Goal: Information Seeking & Learning: Learn about a topic

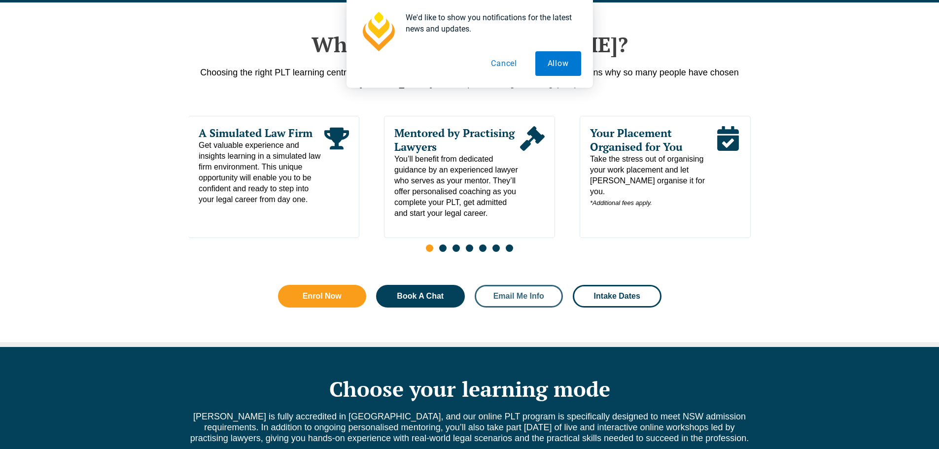
scroll to position [739, 0]
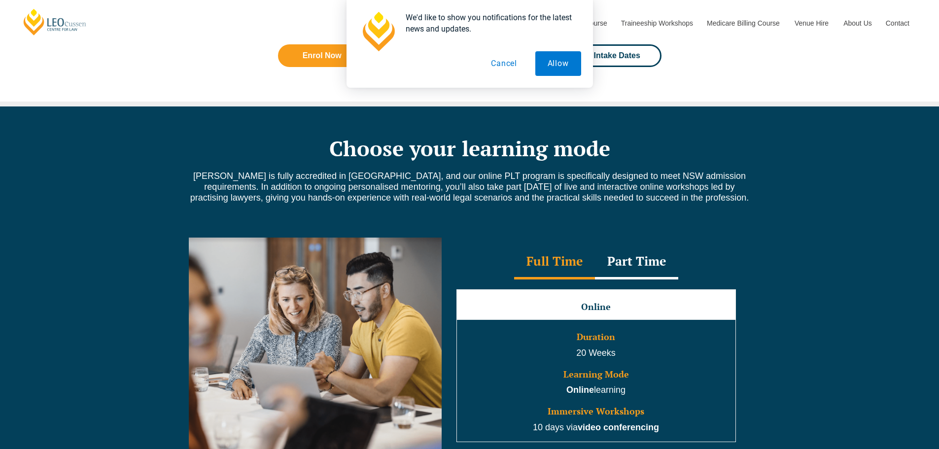
click at [497, 63] on button "Cancel" at bounding box center [504, 63] width 51 height 25
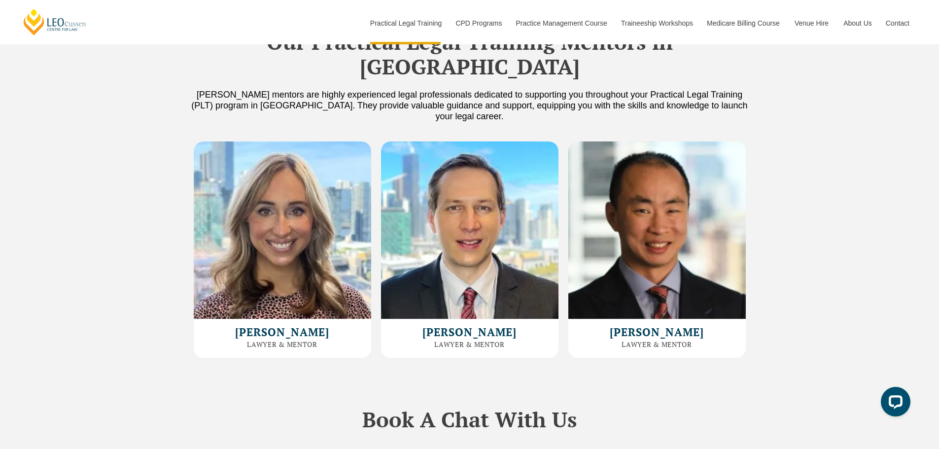
scroll to position [3007, 0]
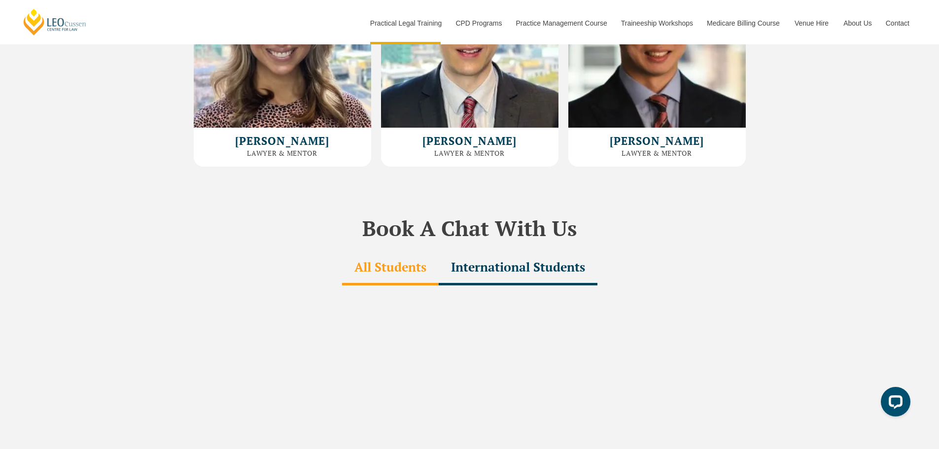
click at [403, 251] on div "All Students" at bounding box center [390, 268] width 97 height 35
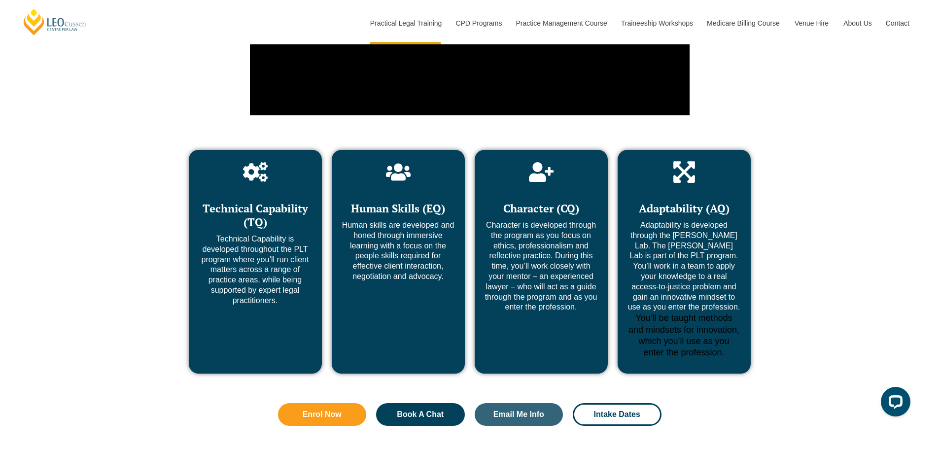
scroll to position [3993, 0]
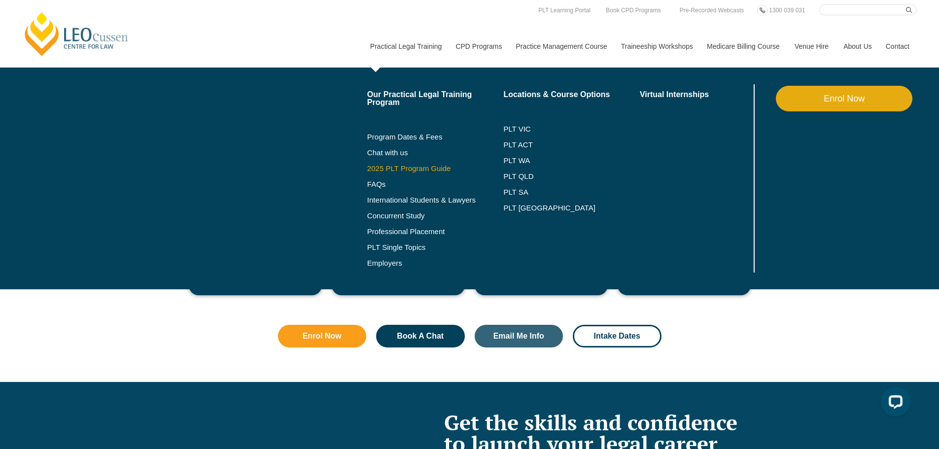
click at [408, 166] on link "2025 PLT Program Guide" at bounding box center [423, 169] width 112 height 8
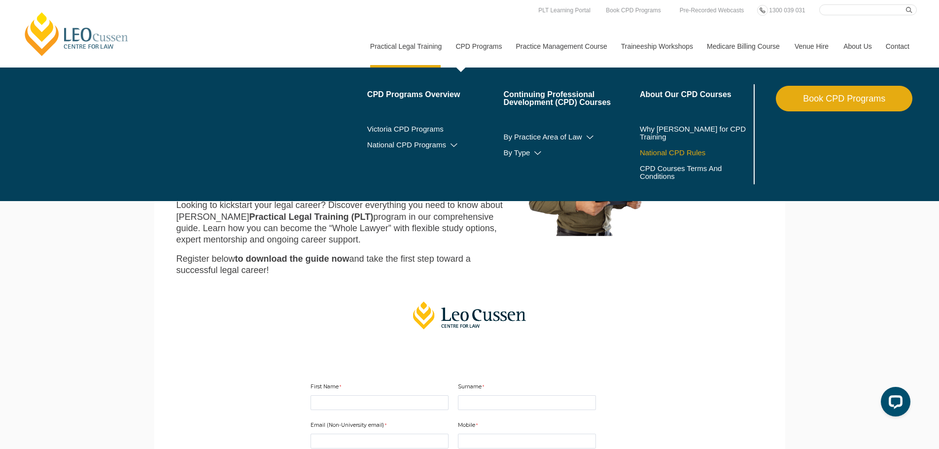
click at [673, 151] on link "National CPD Rules" at bounding box center [696, 153] width 112 height 8
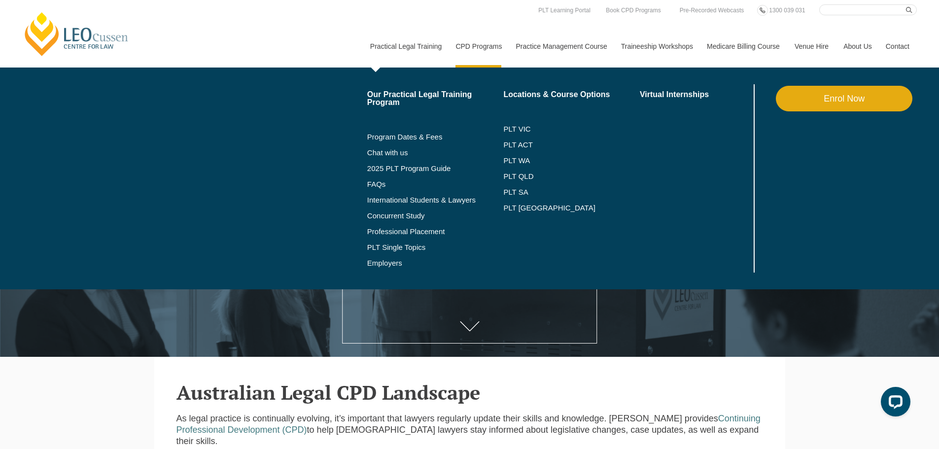
click at [381, 43] on link "Practical Legal Training" at bounding box center [406, 46] width 86 height 42
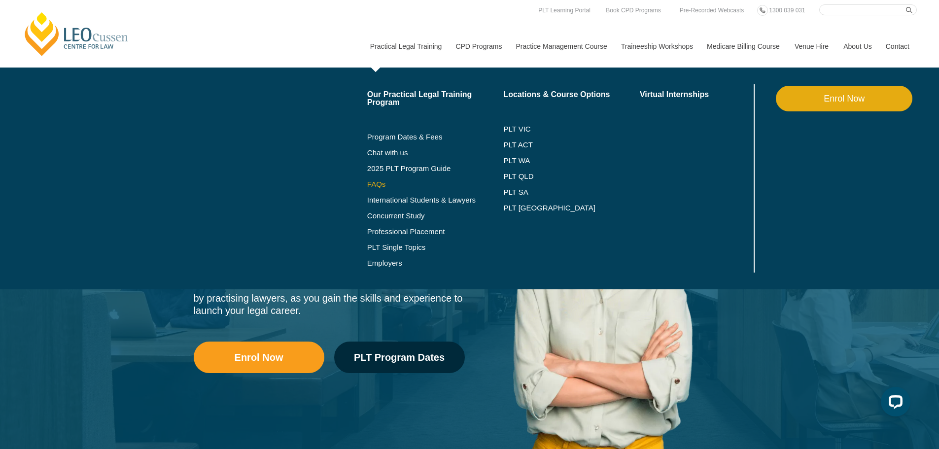
click at [384, 185] on link "FAQs" at bounding box center [435, 184] width 137 height 8
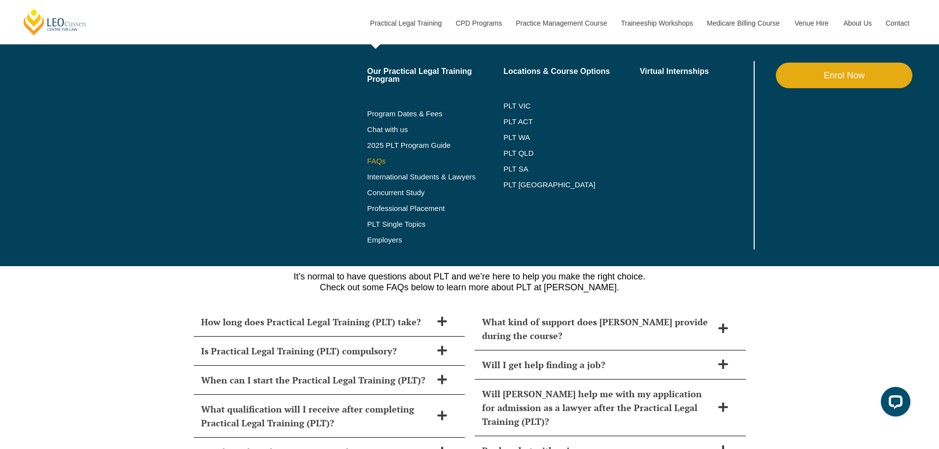
scroll to position [4148, 0]
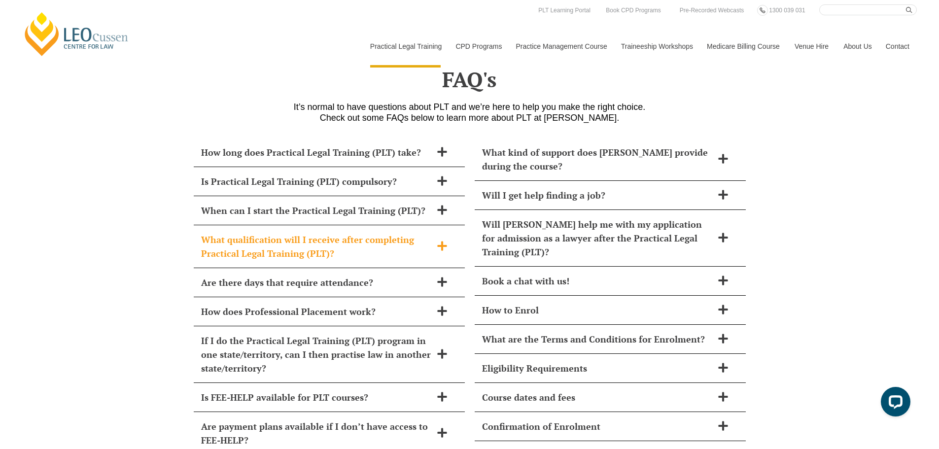
click at [321, 233] on span "What qualification will I receive after completing Practical Legal Training (PL…" at bounding box center [316, 247] width 231 height 28
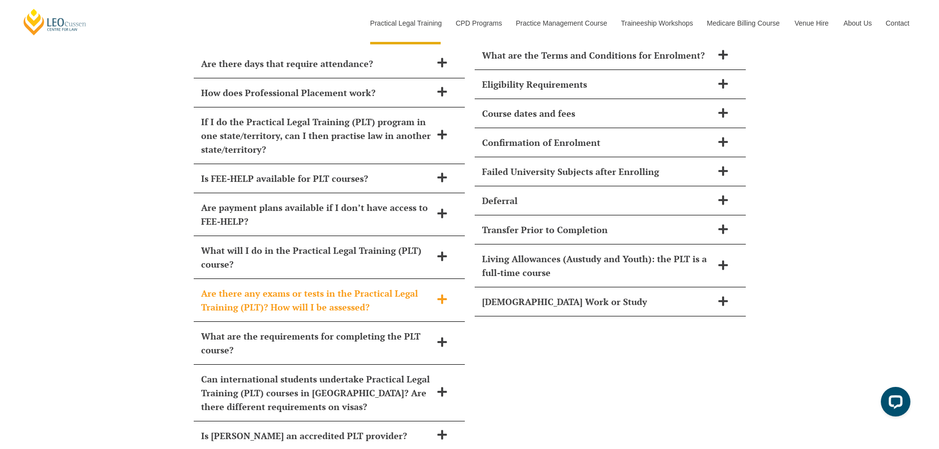
scroll to position [4444, 0]
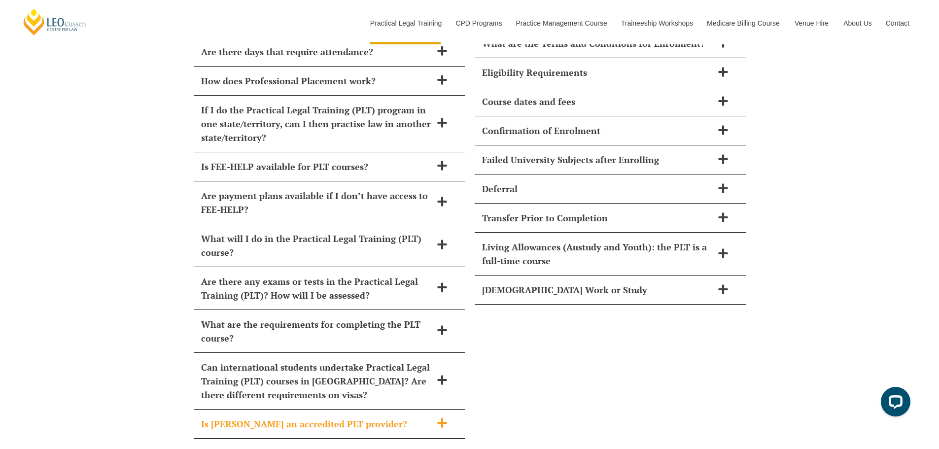
click at [346, 417] on span "Is [PERSON_NAME] an accredited PLT provider?" at bounding box center [316, 424] width 231 height 14
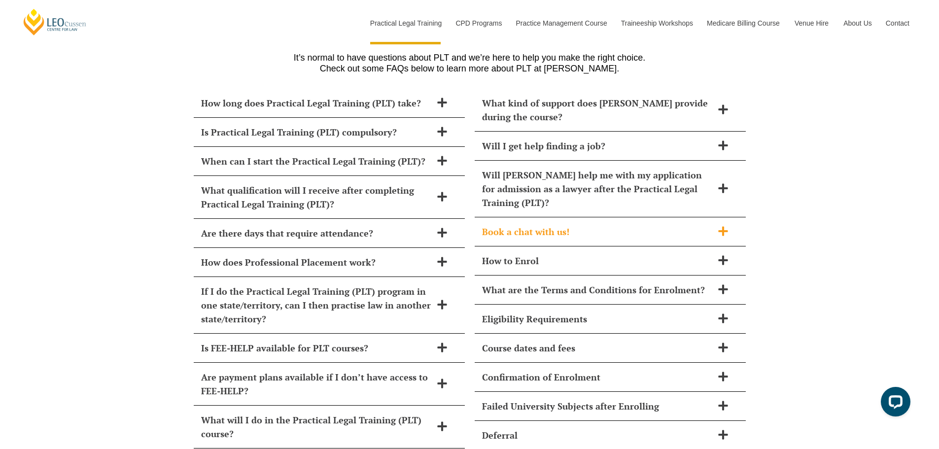
scroll to position [4247, 0]
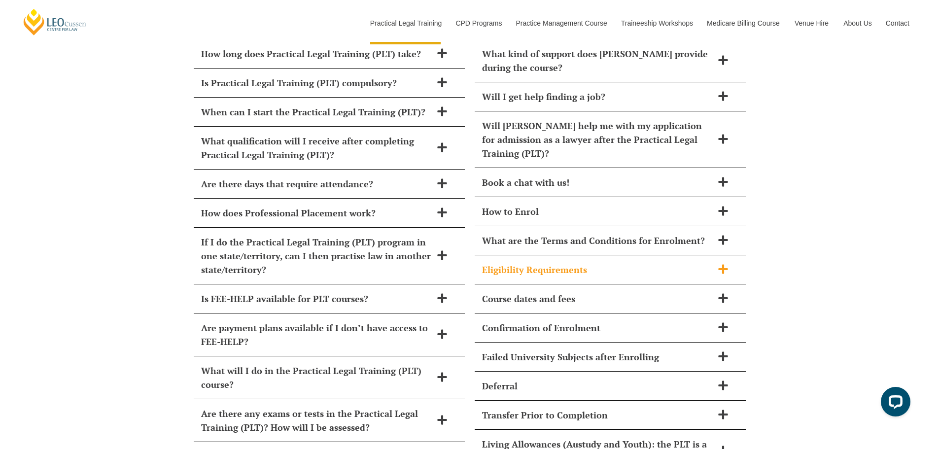
click at [561, 263] on span "Eligibility Requirements" at bounding box center [597, 270] width 231 height 14
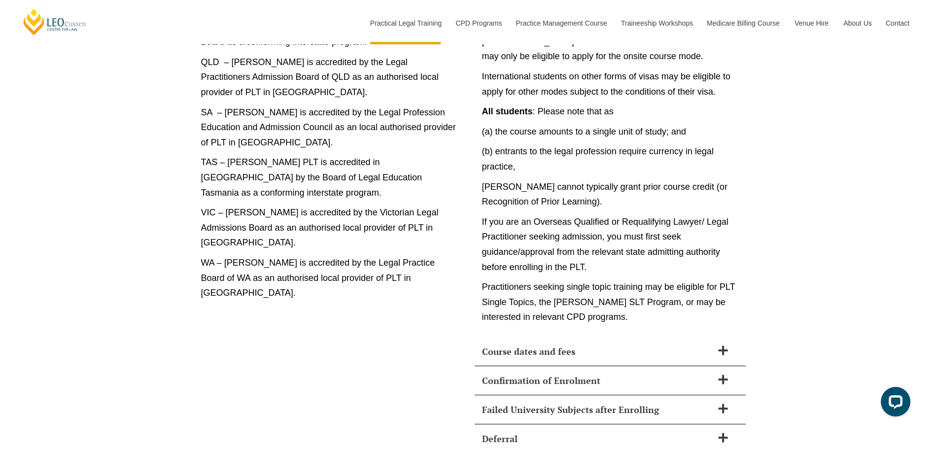
scroll to position [5134, 0]
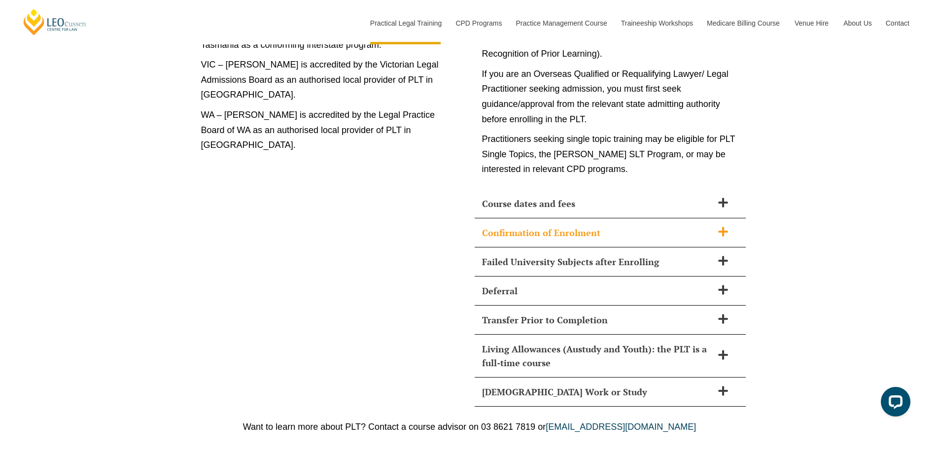
click at [512, 226] on span "Confirmation of Enrolment" at bounding box center [597, 233] width 231 height 14
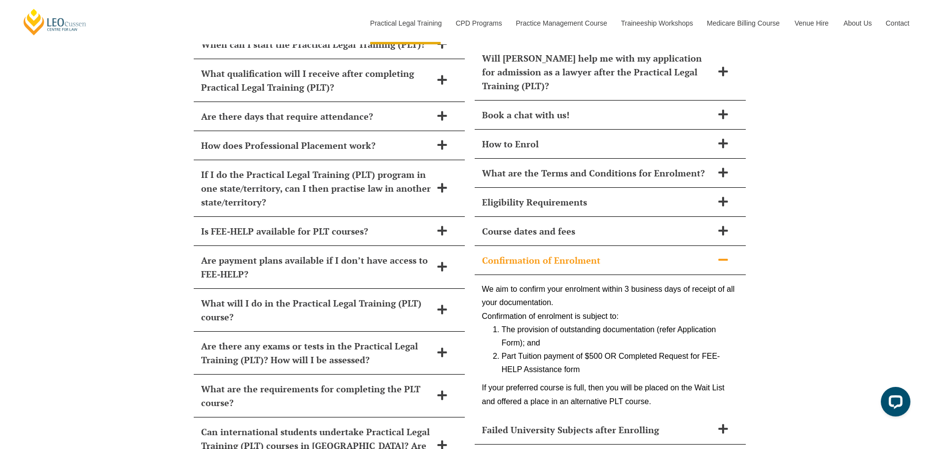
scroll to position [4296, 0]
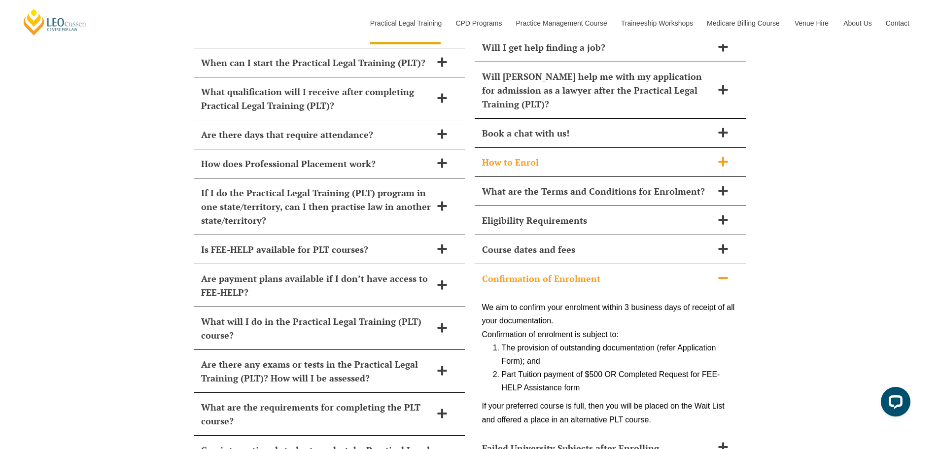
click at [518, 155] on span "How to Enrol" at bounding box center [597, 162] width 231 height 14
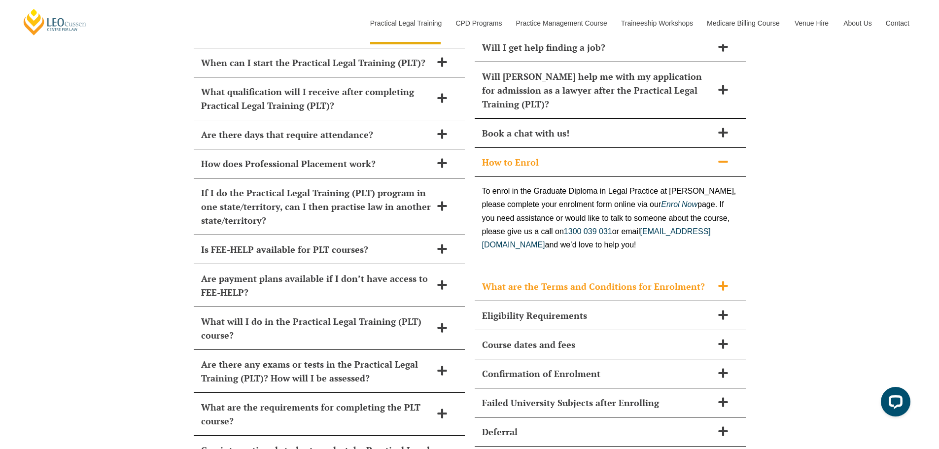
click at [578, 279] on span "What are the Terms and Conditions for Enrolment?" at bounding box center [597, 286] width 231 height 14
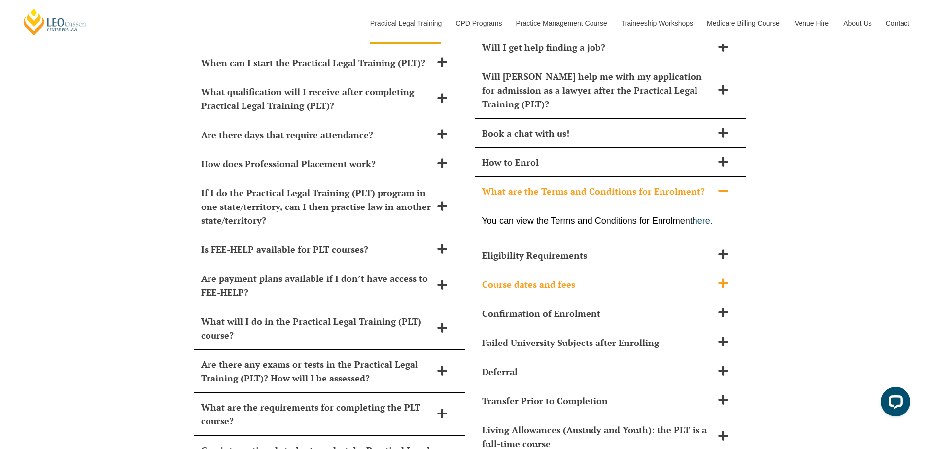
click at [554, 278] on span "Course dates and fees" at bounding box center [597, 285] width 231 height 14
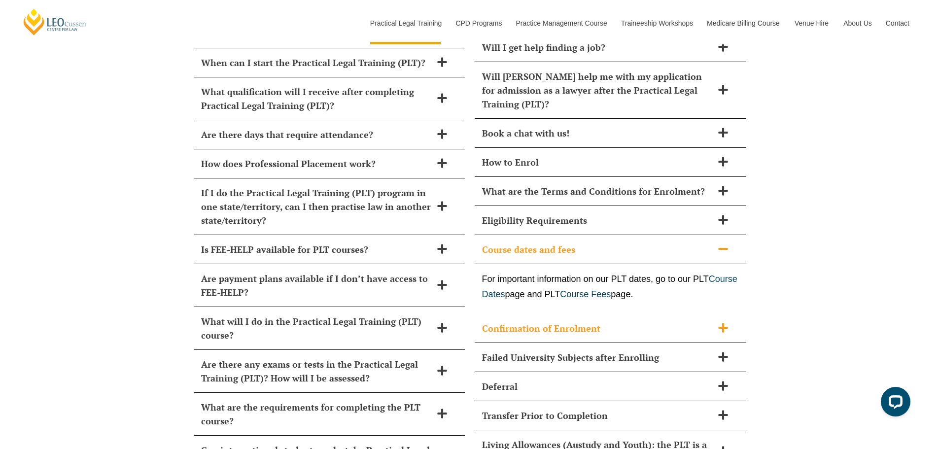
click at [554, 321] on span "Confirmation of Enrolment" at bounding box center [597, 328] width 231 height 14
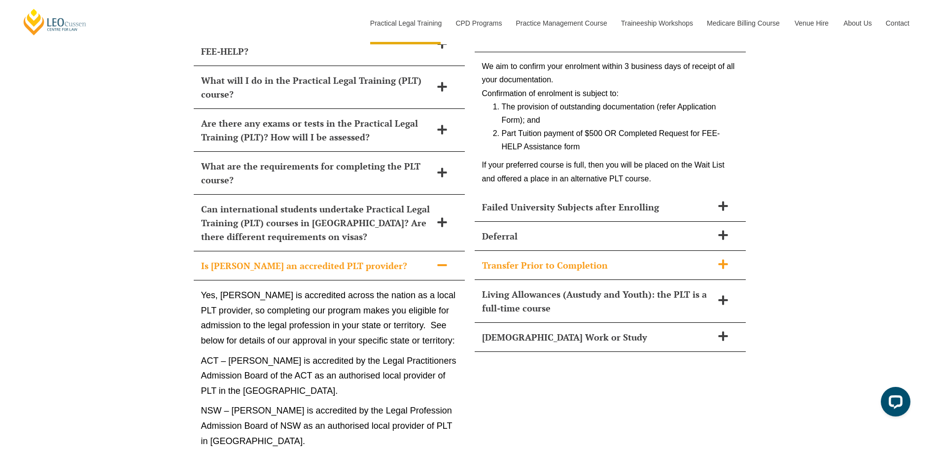
scroll to position [4543, 0]
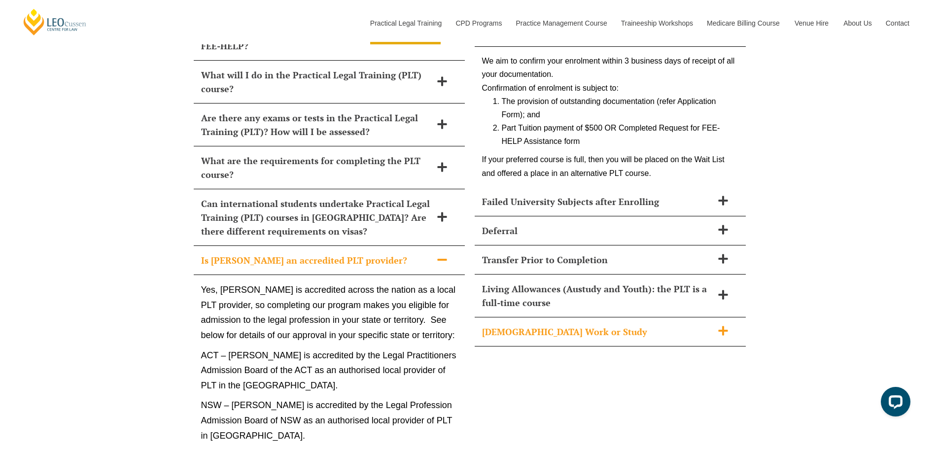
click at [551, 325] on span "Part-Time Work or Study" at bounding box center [597, 332] width 231 height 14
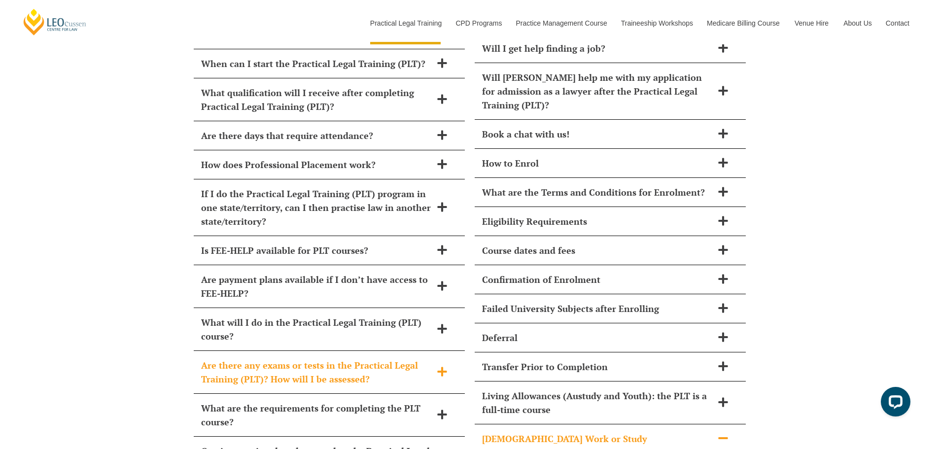
scroll to position [4296, 0]
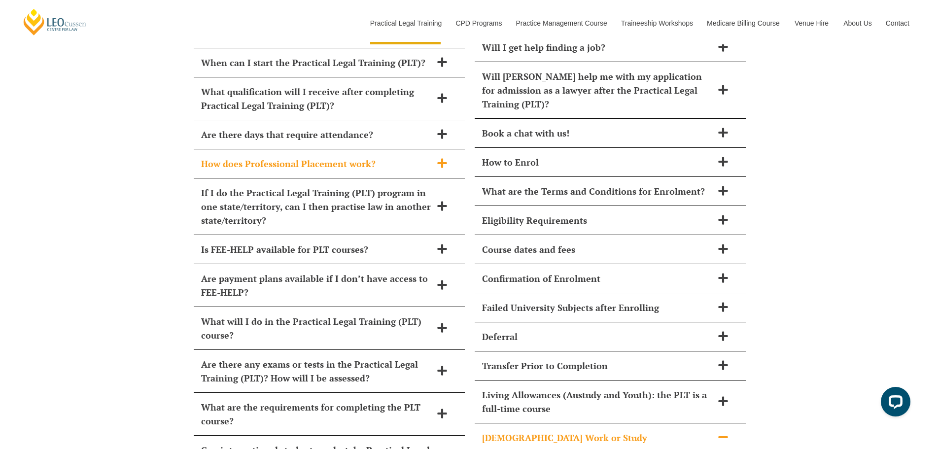
click at [296, 149] on div "How does Professional Placement work?" at bounding box center [329, 163] width 271 height 29
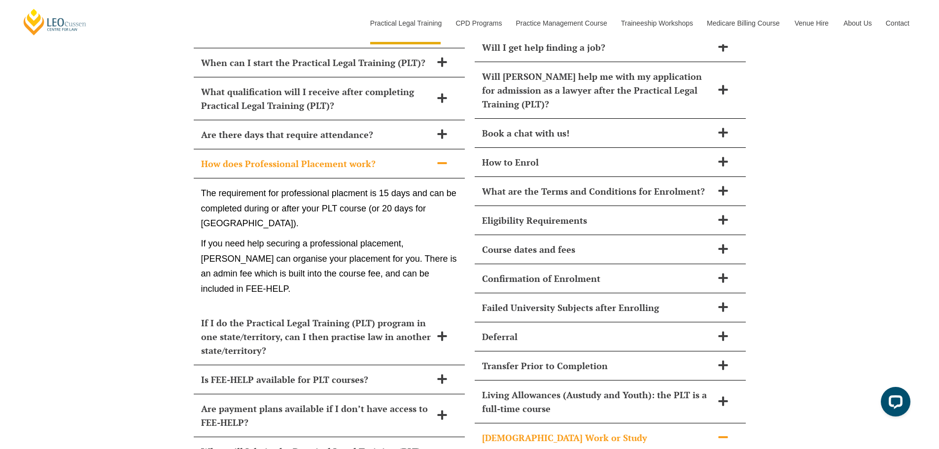
click at [336, 210] on div "The requirement for professional placment is 15 days and can be completed durin…" at bounding box center [329, 243] width 271 height 130
click at [338, 267] on p "If you need help securing a professional placement, Leo Cussen can organise you…" at bounding box center [329, 266] width 256 height 60
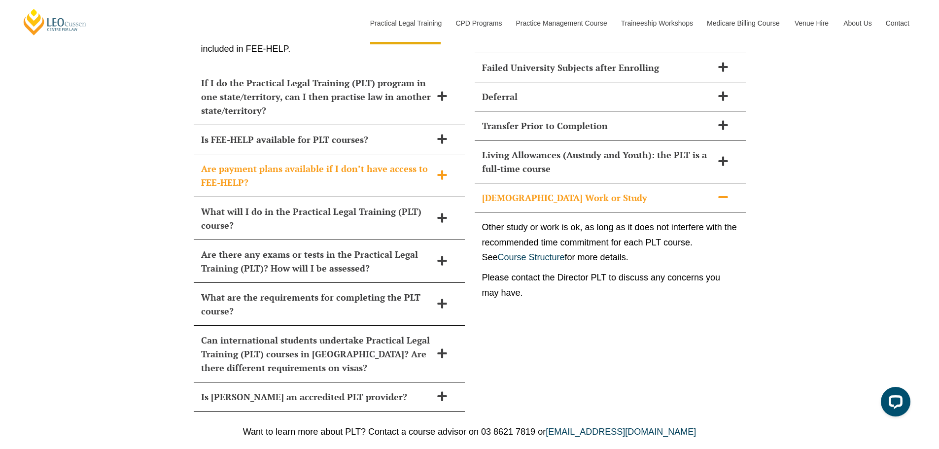
scroll to position [4740, 0]
